Goal: Task Accomplishment & Management: Use online tool/utility

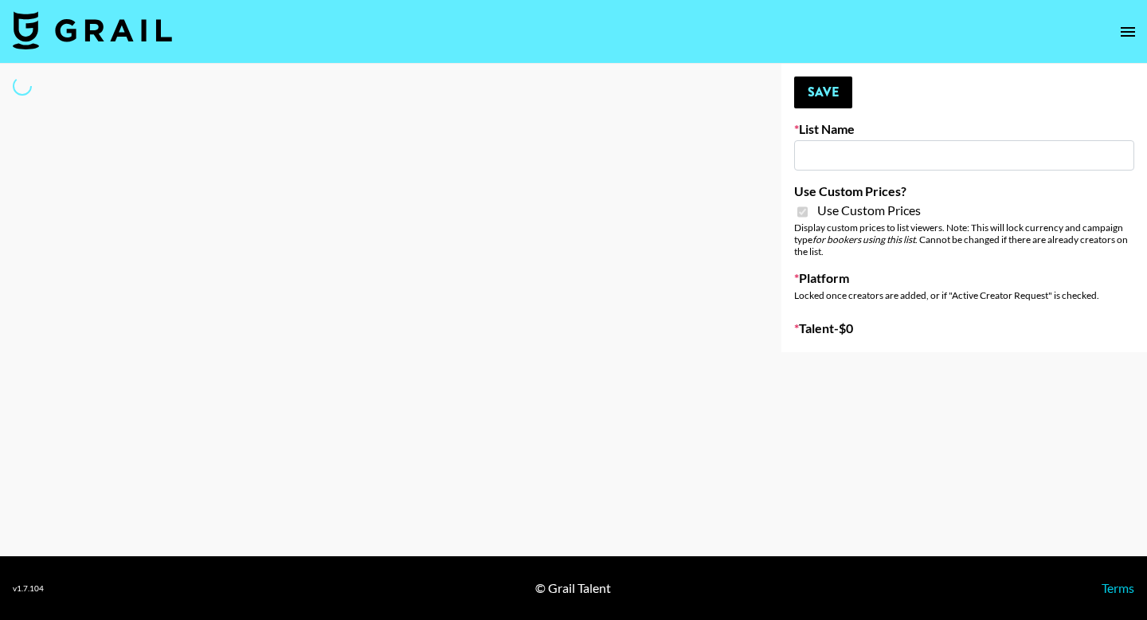
type input "Temu Q4"
checkbox input "true"
select select "Brand"
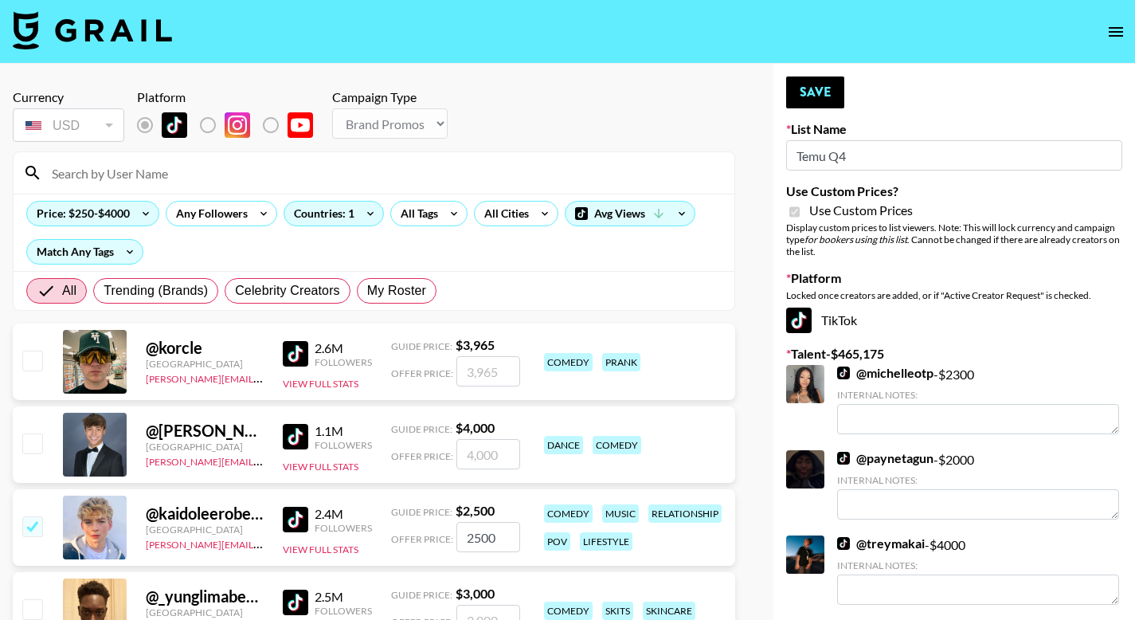
click at [140, 178] on input at bounding box center [383, 172] width 683 height 25
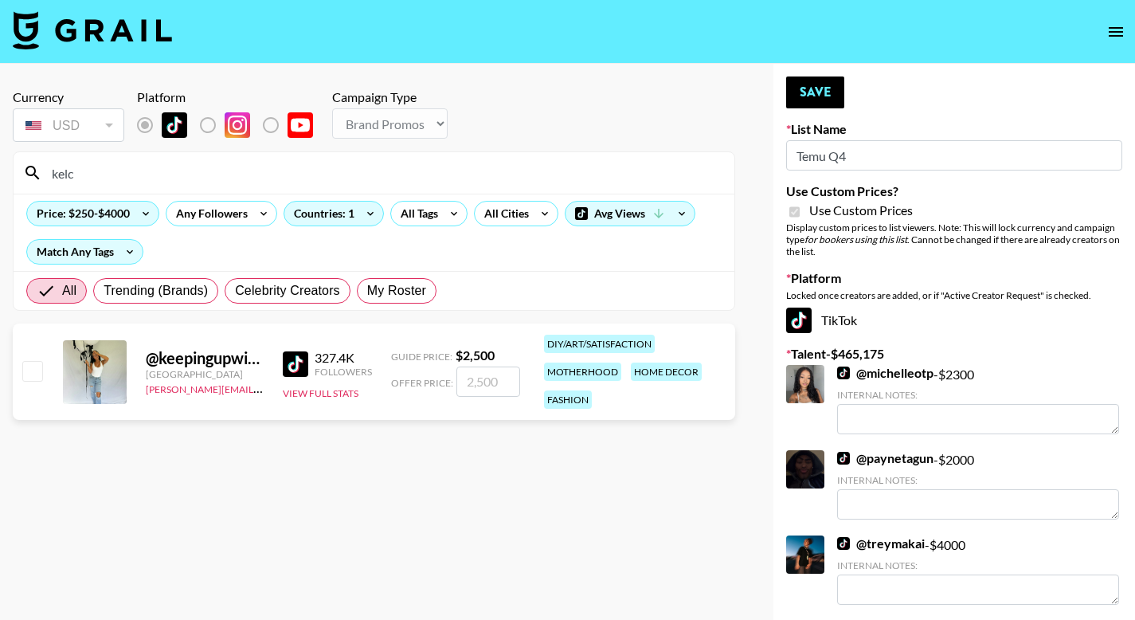
type input "kelc"
click at [26, 369] on input "checkbox" at bounding box center [31, 370] width 19 height 19
checkbox input "true"
type input "2500"
click at [834, 93] on button "Save" at bounding box center [815, 92] width 58 height 32
